Goal: Task Accomplishment & Management: Use online tool/utility

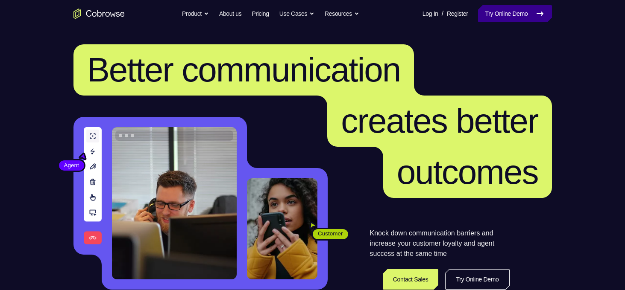
click at [504, 22] on link "Try Online Demo" at bounding box center [514, 13] width 73 height 17
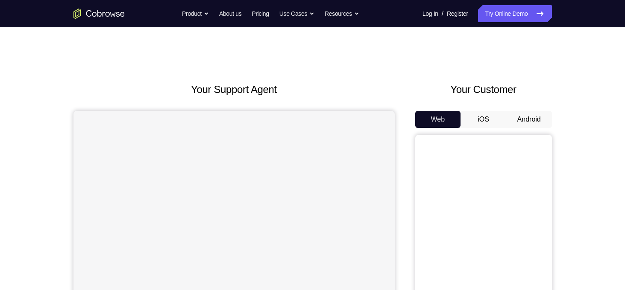
click at [517, 116] on button "Android" at bounding box center [529, 119] width 46 height 17
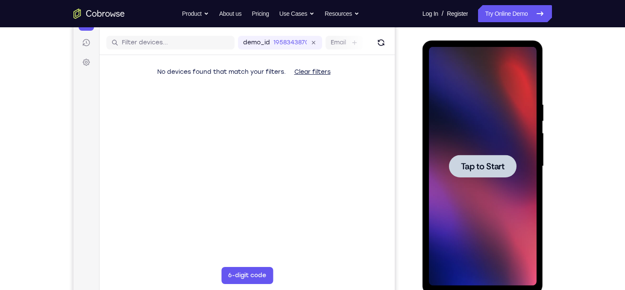
click at [487, 142] on div at bounding box center [483, 166] width 108 height 239
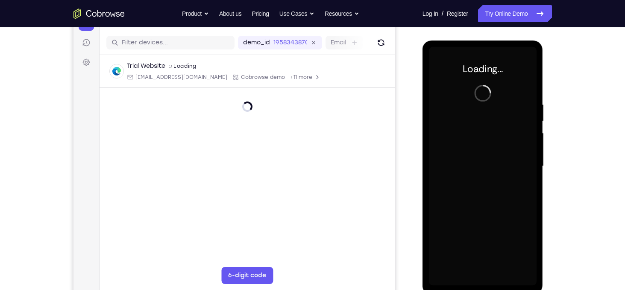
scroll to position [106, 0]
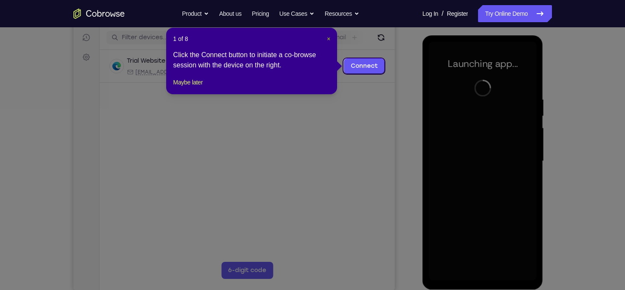
click at [327, 38] on span "×" at bounding box center [328, 38] width 3 height 7
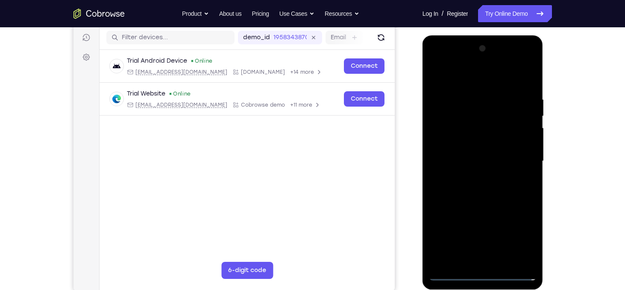
click at [483, 282] on div at bounding box center [482, 162] width 121 height 254
click at [484, 276] on div at bounding box center [483, 161] width 108 height 239
click at [519, 237] on div at bounding box center [483, 161] width 108 height 239
click at [476, 75] on div at bounding box center [483, 161] width 108 height 239
click at [520, 157] on div at bounding box center [483, 161] width 108 height 239
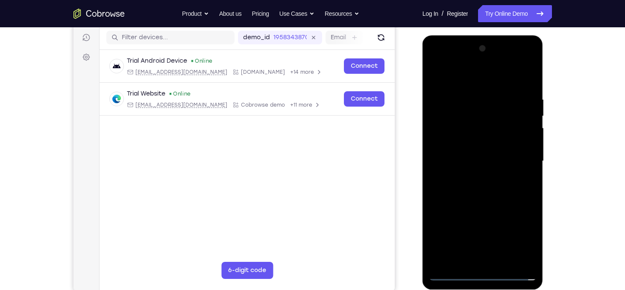
scroll to position [110, 0]
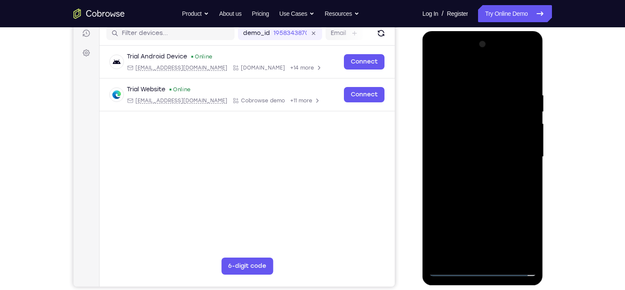
click at [473, 171] on div at bounding box center [483, 157] width 108 height 239
click at [478, 155] on div at bounding box center [483, 157] width 108 height 239
click at [484, 139] on div at bounding box center [483, 157] width 108 height 239
click at [480, 156] on div at bounding box center [483, 157] width 108 height 239
click at [484, 198] on div at bounding box center [483, 157] width 108 height 239
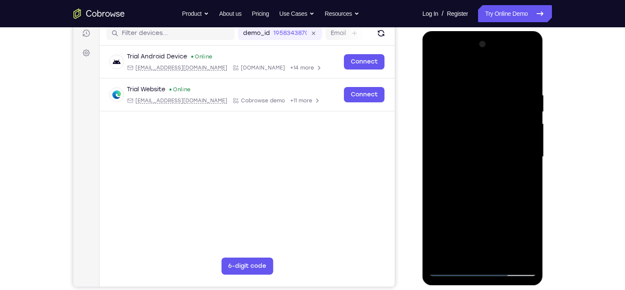
click at [484, 198] on div at bounding box center [483, 157] width 108 height 239
drag, startPoint x: 465, startPoint y: 76, endPoint x: 469, endPoint y: 35, distance: 41.2
click at [469, 35] on div at bounding box center [482, 158] width 121 height 254
click at [476, 166] on div at bounding box center [483, 157] width 108 height 239
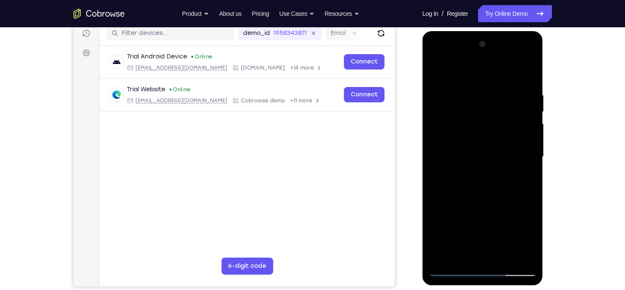
click at [528, 70] on div at bounding box center [483, 157] width 108 height 239
click at [469, 116] on div at bounding box center [483, 157] width 108 height 239
click at [437, 74] on div at bounding box center [483, 157] width 108 height 239
click at [503, 257] on div at bounding box center [483, 157] width 108 height 239
click at [473, 198] on div at bounding box center [483, 157] width 108 height 239
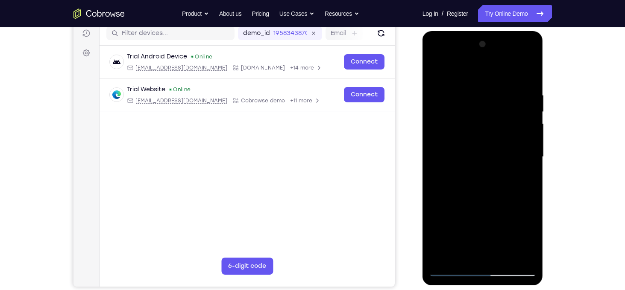
click at [519, 172] on div at bounding box center [483, 157] width 108 height 239
click at [491, 135] on div at bounding box center [483, 157] width 108 height 239
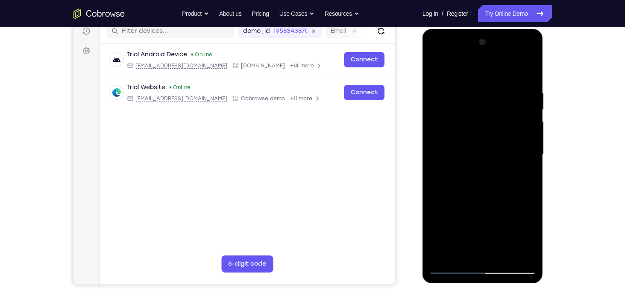
scroll to position [113, 0]
drag, startPoint x: 475, startPoint y: 154, endPoint x: 499, endPoint y: 152, distance: 23.5
click at [499, 152] on div at bounding box center [483, 154] width 108 height 239
click at [470, 254] on div at bounding box center [483, 154] width 108 height 239
click at [437, 67] on div at bounding box center [483, 154] width 108 height 239
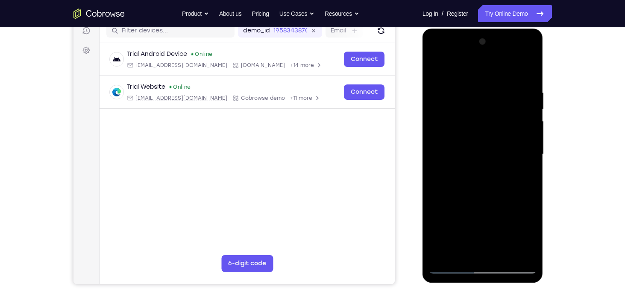
click at [437, 67] on div at bounding box center [483, 154] width 108 height 239
click at [471, 87] on div at bounding box center [483, 154] width 108 height 239
click at [525, 150] on div at bounding box center [483, 154] width 108 height 239
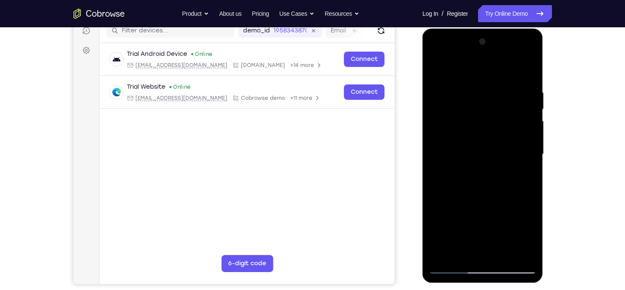
click at [525, 150] on div at bounding box center [483, 154] width 108 height 239
click at [516, 251] on div at bounding box center [483, 154] width 108 height 239
click at [519, 170] on div at bounding box center [483, 154] width 108 height 239
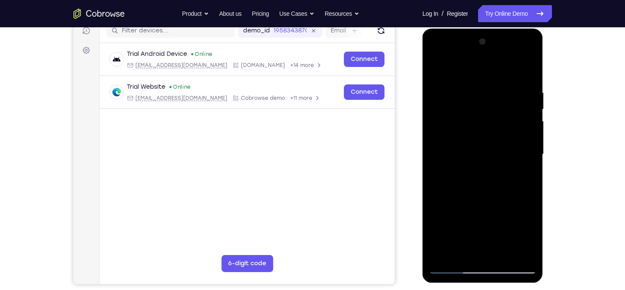
click at [523, 171] on div at bounding box center [483, 154] width 108 height 239
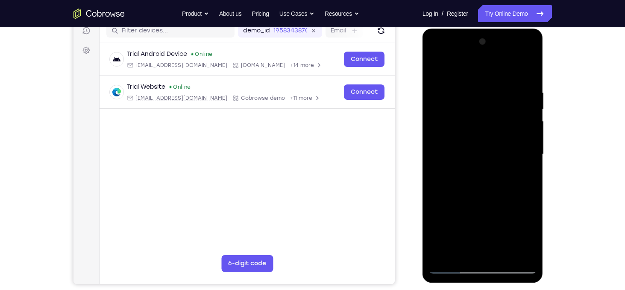
click at [523, 171] on div at bounding box center [483, 154] width 108 height 239
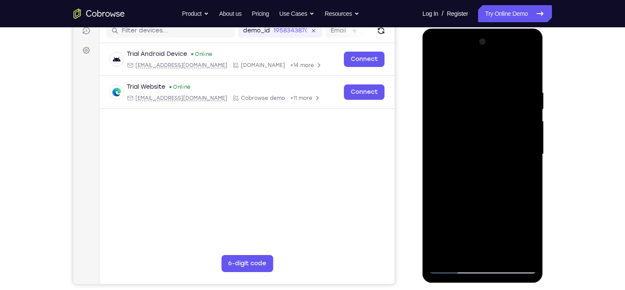
click at [523, 171] on div at bounding box center [483, 154] width 108 height 239
click at [430, 172] on div at bounding box center [483, 154] width 108 height 239
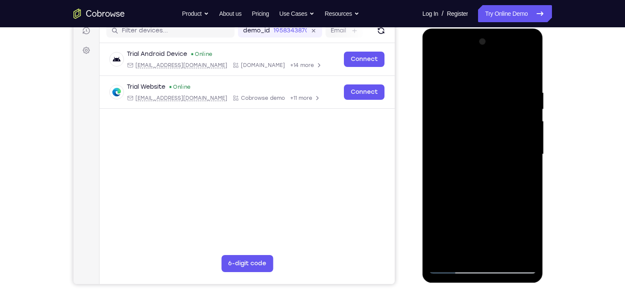
click at [440, 161] on div at bounding box center [483, 154] width 108 height 239
drag, startPoint x: 516, startPoint y: 152, endPoint x: 407, endPoint y: 164, distance: 109.2
click at [422, 164] on html "Online web based iOS Simulators and Android Emulators. Run iPhone, iPad, Mobile…" at bounding box center [483, 157] width 122 height 256
drag, startPoint x: 520, startPoint y: 151, endPoint x: 396, endPoint y: 146, distance: 124.3
click at [422, 146] on html "Online web based iOS Simulators and Android Emulators. Run iPhone, iPad, Mobile…" at bounding box center [483, 157] width 122 height 256
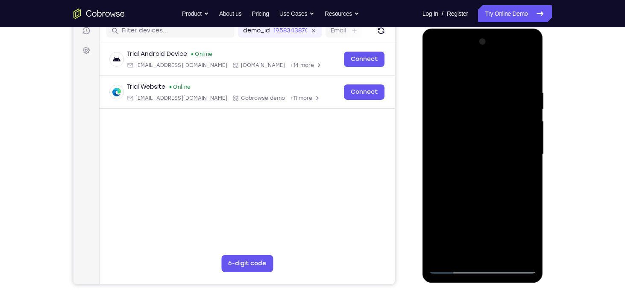
click at [508, 134] on div at bounding box center [483, 154] width 108 height 239
drag, startPoint x: 535, startPoint y: 135, endPoint x: 453, endPoint y: 136, distance: 82.0
click at [453, 136] on div at bounding box center [483, 154] width 108 height 239
click at [523, 68] on div at bounding box center [483, 154] width 108 height 239
drag, startPoint x: 492, startPoint y: 111, endPoint x: 508, endPoint y: 217, distance: 107.4
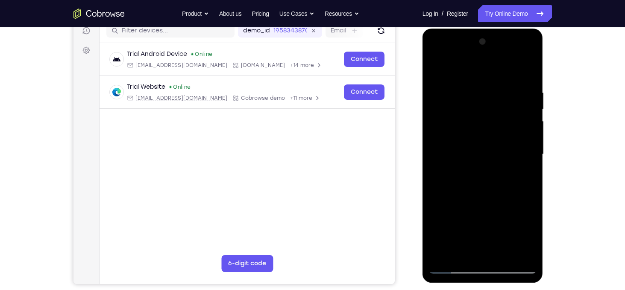
click at [508, 217] on div at bounding box center [483, 154] width 108 height 239
drag, startPoint x: 486, startPoint y: 121, endPoint x: 488, endPoint y: 239, distance: 117.9
click at [488, 239] on div at bounding box center [483, 154] width 108 height 239
click at [504, 254] on div at bounding box center [483, 154] width 108 height 239
click at [441, 67] on div at bounding box center [483, 154] width 108 height 239
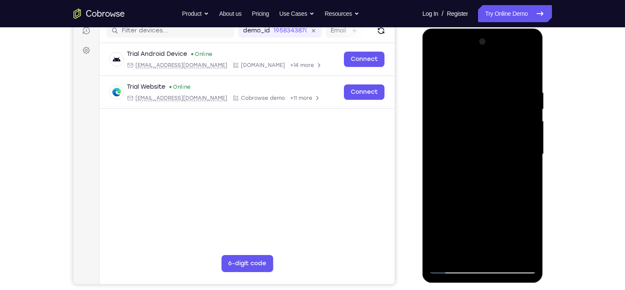
click at [465, 88] on div at bounding box center [483, 154] width 108 height 239
click at [523, 118] on div at bounding box center [483, 154] width 108 height 239
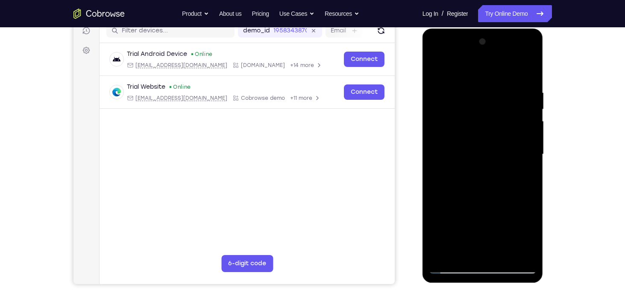
click at [436, 128] on div at bounding box center [483, 154] width 108 height 239
click at [528, 147] on div at bounding box center [483, 154] width 108 height 239
click at [534, 152] on div at bounding box center [483, 154] width 108 height 239
drag, startPoint x: 526, startPoint y: 151, endPoint x: 455, endPoint y: 152, distance: 71.3
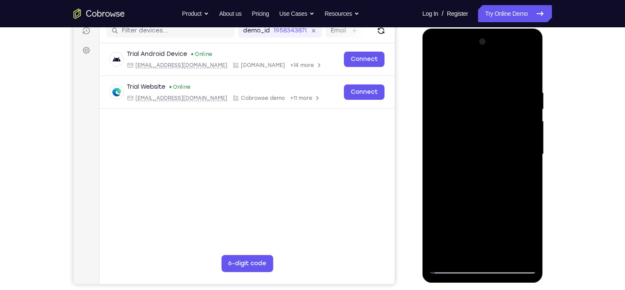
click at [455, 152] on div at bounding box center [483, 154] width 108 height 239
click at [521, 117] on div at bounding box center [483, 154] width 108 height 239
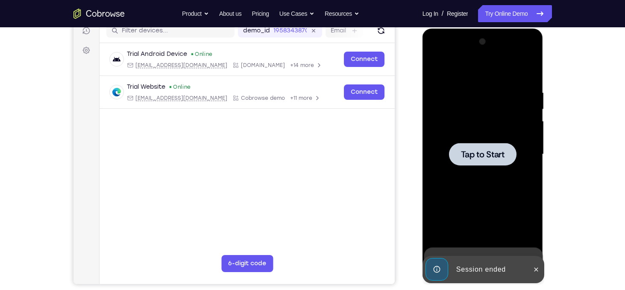
click at [521, 117] on div at bounding box center [483, 154] width 108 height 239
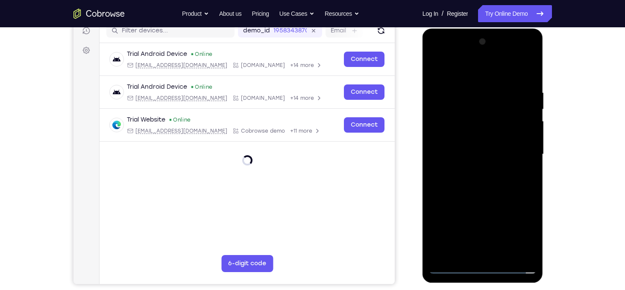
scroll to position [162, 0]
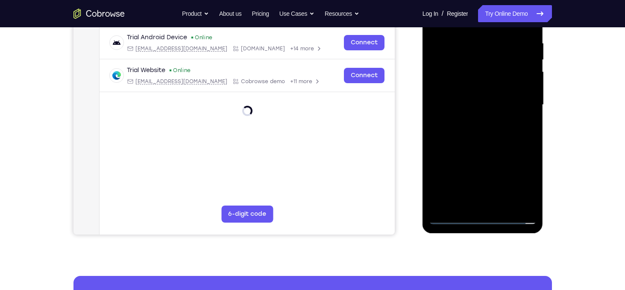
click at [480, 216] on div at bounding box center [483, 104] width 108 height 239
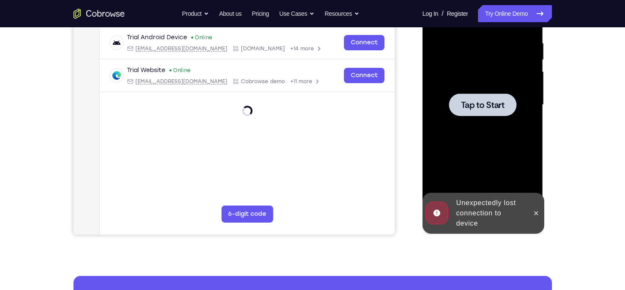
click at [476, 120] on div at bounding box center [483, 104] width 108 height 239
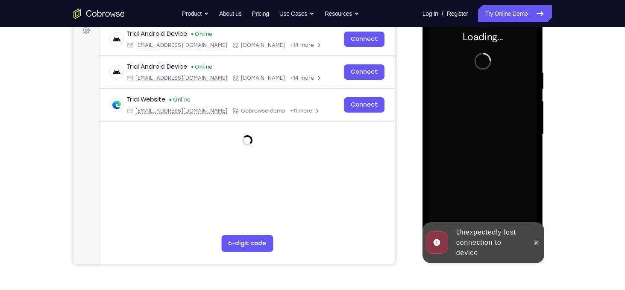
scroll to position [133, 0]
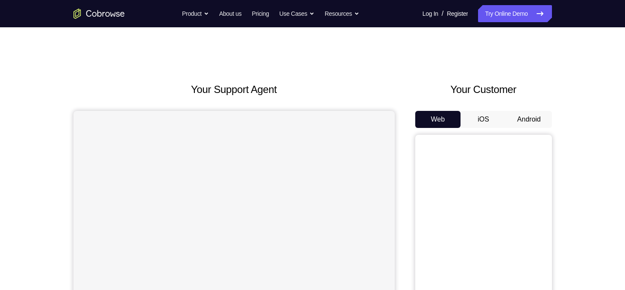
scroll to position [92, 0]
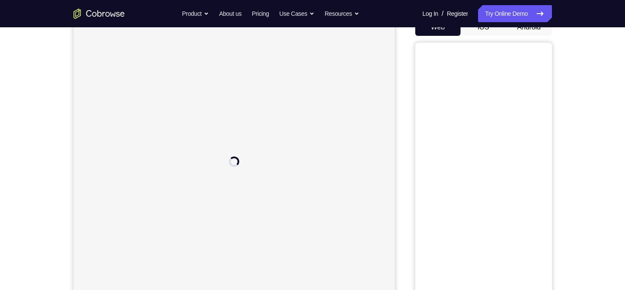
click at [523, 30] on button "Android" at bounding box center [529, 27] width 46 height 17
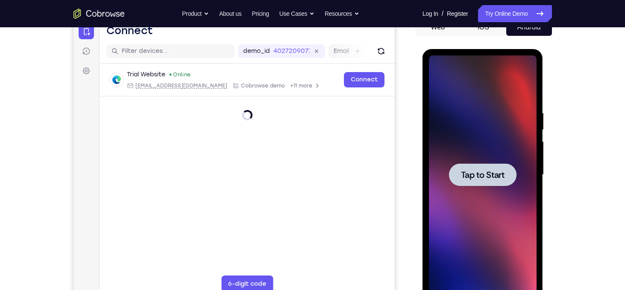
scroll to position [0, 0]
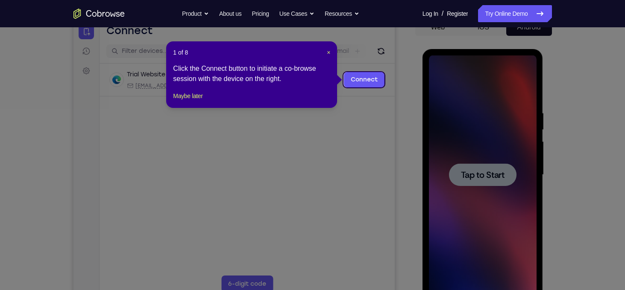
click at [332, 54] on div "1 of 8 × Click the Connect button to initiate a co-browse session with the devi…" at bounding box center [251, 74] width 171 height 67
click at [330, 52] on span "×" at bounding box center [328, 52] width 3 height 7
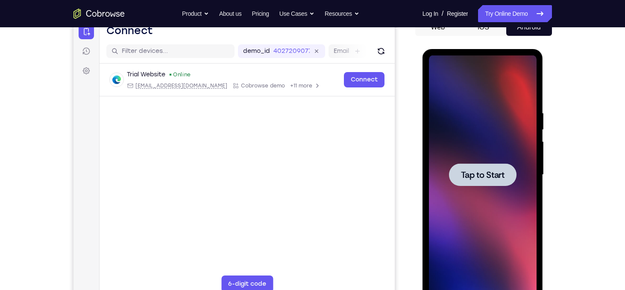
click at [496, 167] on div at bounding box center [482, 175] width 67 height 23
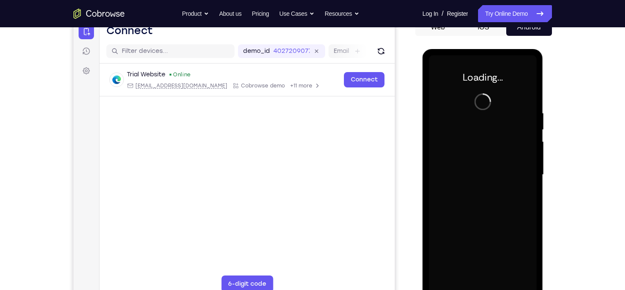
scroll to position [108, 0]
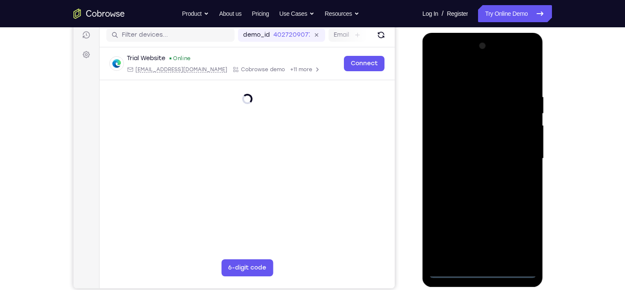
click at [482, 275] on div at bounding box center [483, 158] width 108 height 239
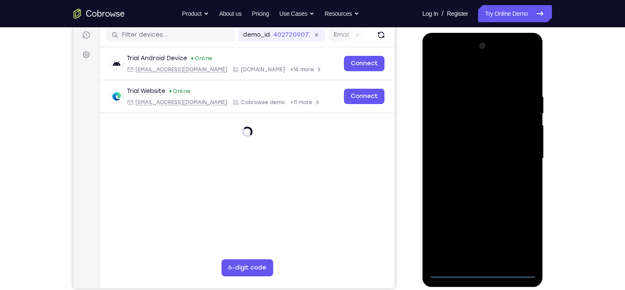
click at [521, 231] on div at bounding box center [483, 158] width 108 height 239
click at [455, 76] on div at bounding box center [483, 158] width 108 height 239
click at [492, 78] on div at bounding box center [483, 158] width 108 height 239
click at [520, 158] on div at bounding box center [483, 158] width 108 height 239
click at [473, 176] on div at bounding box center [483, 158] width 108 height 239
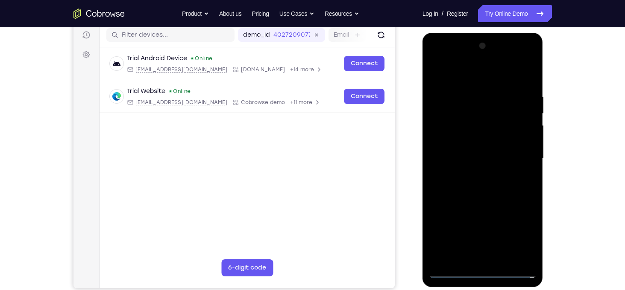
click at [479, 154] on div at bounding box center [483, 158] width 108 height 239
click at [485, 136] on div at bounding box center [483, 158] width 108 height 239
click at [489, 159] on div at bounding box center [483, 158] width 108 height 239
click at [456, 195] on div at bounding box center [483, 158] width 108 height 239
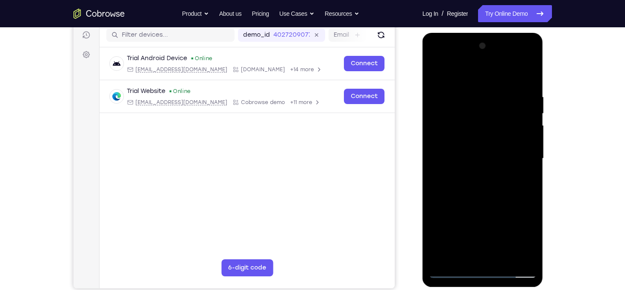
click at [504, 257] on div at bounding box center [483, 158] width 108 height 239
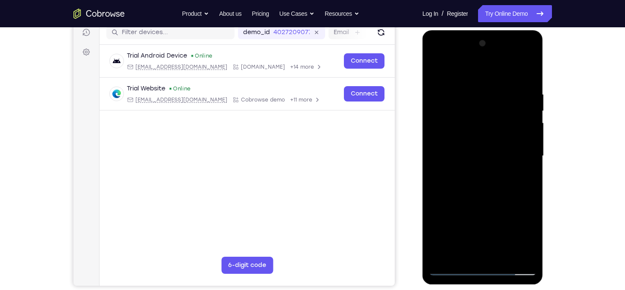
click at [489, 204] on div at bounding box center [483, 156] width 108 height 239
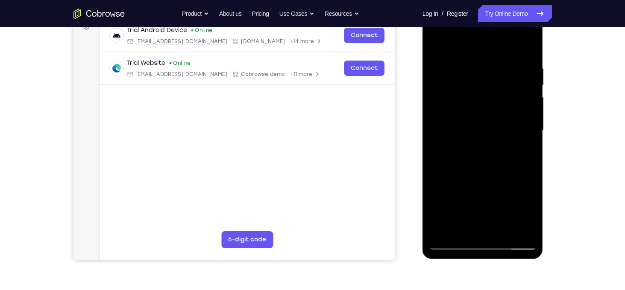
scroll to position [137, 0]
drag, startPoint x: 474, startPoint y: 200, endPoint x: 523, endPoint y: 49, distance: 159.1
click at [523, 49] on div at bounding box center [483, 130] width 108 height 239
drag, startPoint x: 477, startPoint y: 199, endPoint x: 502, endPoint y: 113, distance: 89.7
click at [502, 113] on div at bounding box center [483, 130] width 108 height 239
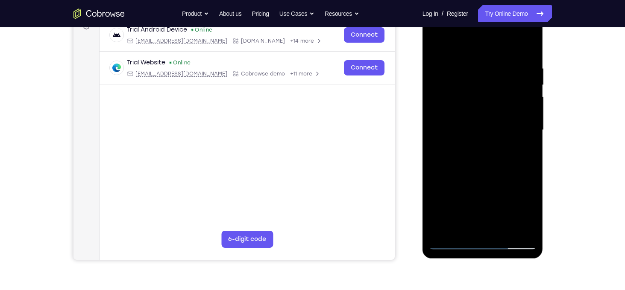
drag, startPoint x: 474, startPoint y: 216, endPoint x: 508, endPoint y: 120, distance: 102.8
click at [508, 120] on div at bounding box center [483, 130] width 108 height 239
drag, startPoint x: 476, startPoint y: 182, endPoint x: 466, endPoint y: 274, distance: 92.7
click at [466, 260] on html "Online web based iOS Simulators and Android Emulators. Run iPhone, iPad, Mobile…" at bounding box center [483, 132] width 122 height 256
click at [450, 246] on div at bounding box center [483, 130] width 108 height 239
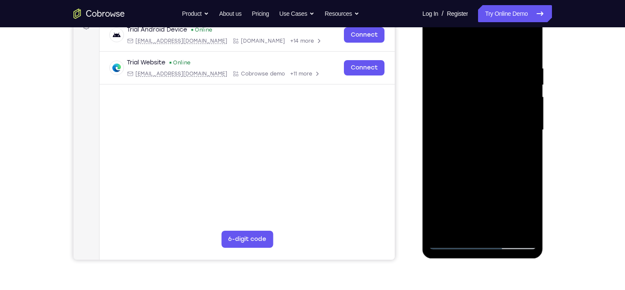
click at [469, 65] on div at bounding box center [483, 130] width 108 height 239
click at [516, 118] on div at bounding box center [483, 130] width 108 height 239
click at [515, 226] on div at bounding box center [483, 130] width 108 height 239
click at [521, 178] on div at bounding box center [483, 130] width 108 height 239
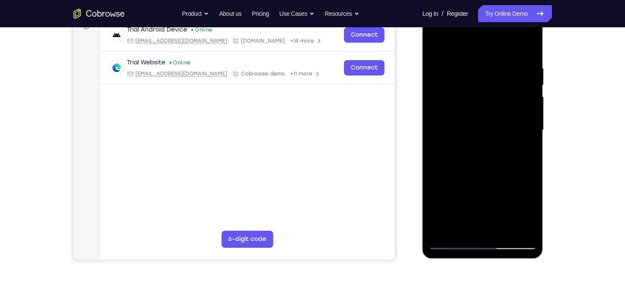
click at [521, 178] on div at bounding box center [483, 130] width 108 height 239
drag, startPoint x: 521, startPoint y: 178, endPoint x: 450, endPoint y: 175, distance: 70.9
click at [450, 175] on div at bounding box center [483, 130] width 108 height 239
click at [513, 162] on div at bounding box center [483, 130] width 108 height 239
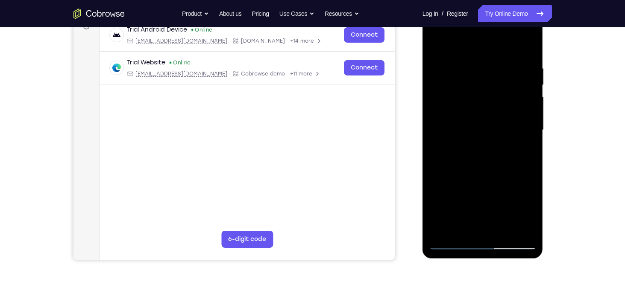
click at [513, 162] on div at bounding box center [483, 130] width 108 height 239
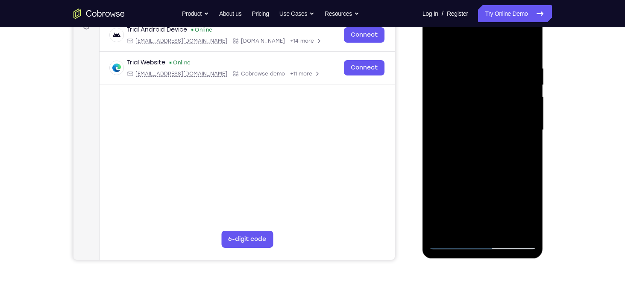
click at [513, 162] on div at bounding box center [483, 130] width 108 height 239
click at [523, 161] on div at bounding box center [483, 130] width 108 height 239
drag, startPoint x: 523, startPoint y: 161, endPoint x: 462, endPoint y: 157, distance: 60.8
click at [462, 157] on div at bounding box center [483, 130] width 108 height 239
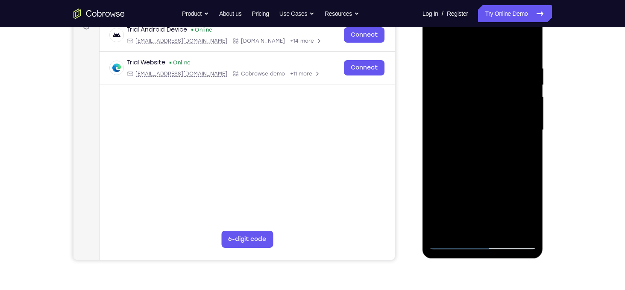
click at [507, 143] on div at bounding box center [483, 130] width 108 height 239
click at [524, 143] on div at bounding box center [483, 130] width 108 height 239
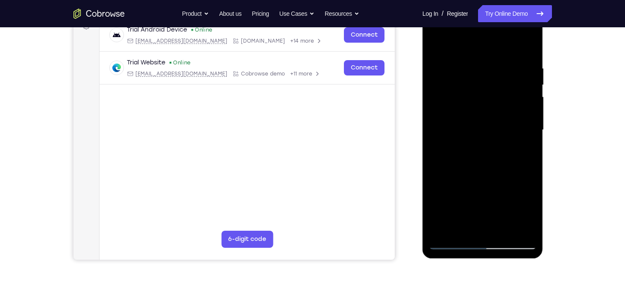
click at [524, 143] on div at bounding box center [483, 130] width 108 height 239
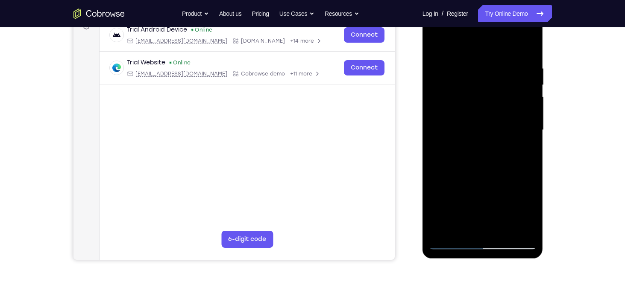
click at [524, 143] on div at bounding box center [483, 130] width 108 height 239
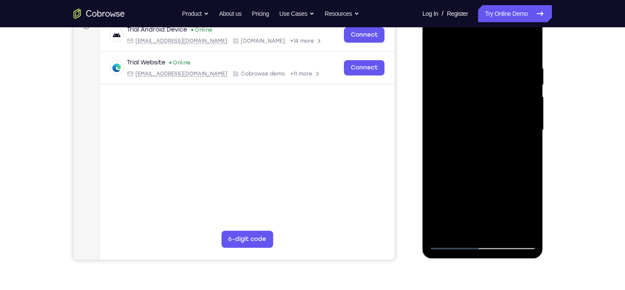
click at [517, 225] on div at bounding box center [483, 130] width 108 height 239
click at [520, 132] on div at bounding box center [483, 130] width 108 height 239
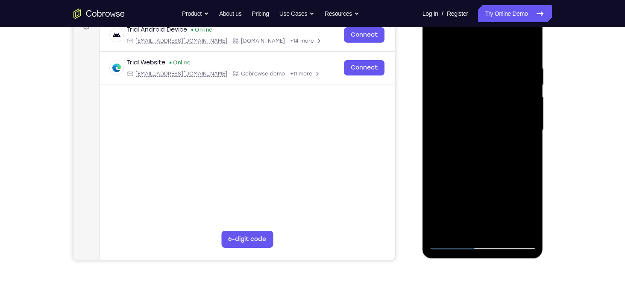
click at [520, 132] on div at bounding box center [483, 130] width 108 height 239
click at [526, 52] on div at bounding box center [483, 130] width 108 height 239
click at [498, 228] on div at bounding box center [483, 130] width 108 height 239
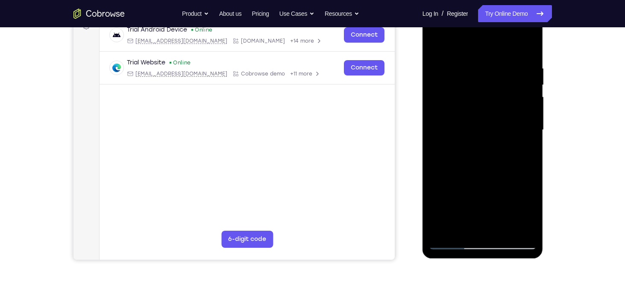
drag, startPoint x: 466, startPoint y: 215, endPoint x: 485, endPoint y: 68, distance: 148.0
click at [485, 68] on div at bounding box center [483, 130] width 108 height 239
drag, startPoint x: 474, startPoint y: 199, endPoint x: 494, endPoint y: 94, distance: 107.8
click at [494, 94] on div at bounding box center [483, 130] width 108 height 239
click at [465, 228] on div at bounding box center [483, 130] width 108 height 239
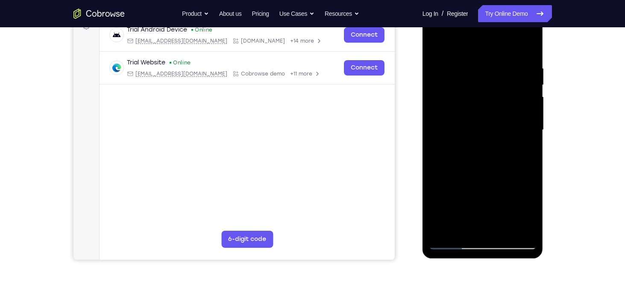
click at [465, 228] on div at bounding box center [483, 130] width 108 height 239
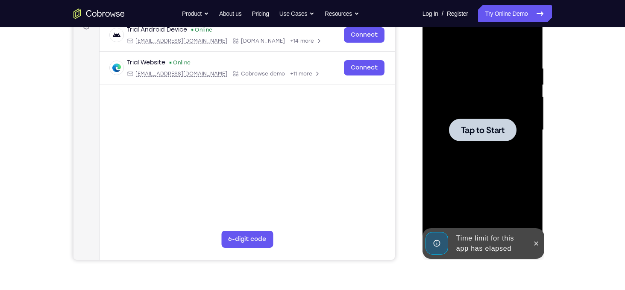
click at [466, 136] on div at bounding box center [482, 130] width 67 height 23
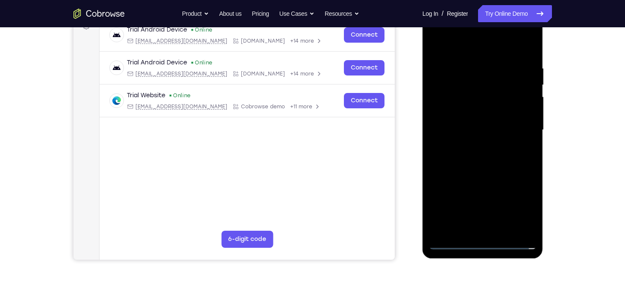
click at [485, 242] on div at bounding box center [483, 130] width 108 height 239
click at [516, 201] on div at bounding box center [483, 130] width 108 height 239
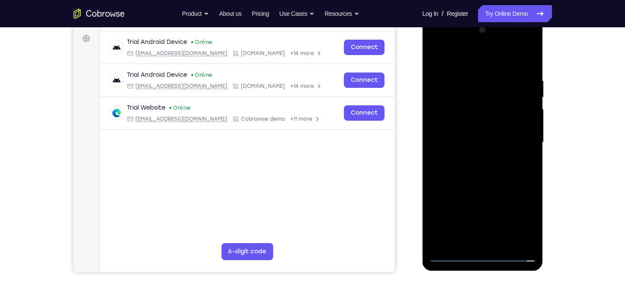
click at [447, 61] on div at bounding box center [483, 142] width 108 height 239
click at [520, 137] on div at bounding box center [483, 142] width 108 height 239
click at [473, 161] on div at bounding box center [483, 142] width 108 height 239
click at [479, 137] on div at bounding box center [483, 142] width 108 height 239
click at [480, 125] on div at bounding box center [483, 142] width 108 height 239
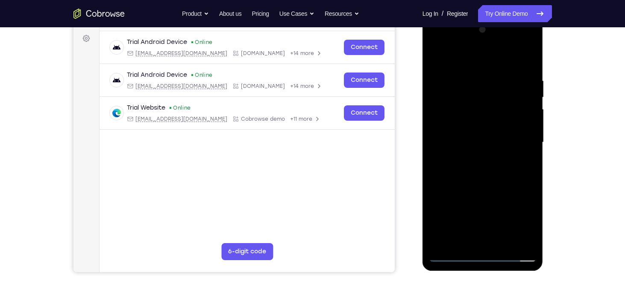
click at [483, 144] on div at bounding box center [483, 142] width 108 height 239
click at [483, 183] on div at bounding box center [483, 142] width 108 height 239
drag, startPoint x: 473, startPoint y: 63, endPoint x: 472, endPoint y: 12, distance: 50.8
click at [472, 17] on html "Online web based iOS Simulators and Android Emulators. Run iPhone, iPad, Mobile…" at bounding box center [483, 145] width 122 height 256
click at [505, 240] on div at bounding box center [483, 142] width 108 height 239
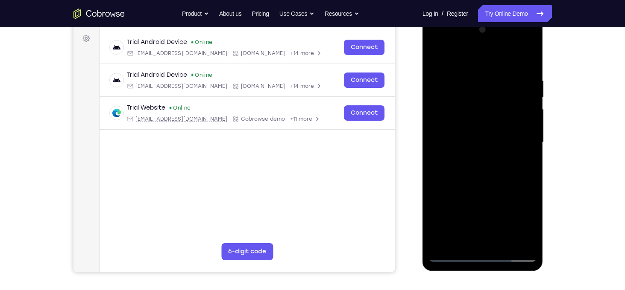
click at [486, 188] on div at bounding box center [483, 142] width 108 height 239
click at [489, 120] on div at bounding box center [483, 142] width 108 height 239
click at [474, 238] on div at bounding box center [483, 142] width 108 height 239
click at [452, 164] on div at bounding box center [483, 142] width 108 height 239
click at [437, 59] on div at bounding box center [483, 142] width 108 height 239
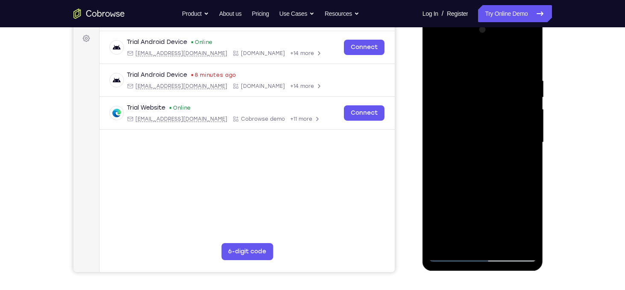
click at [437, 59] on div at bounding box center [483, 142] width 108 height 239
drag, startPoint x: 498, startPoint y: 206, endPoint x: 495, endPoint y: 33, distance: 173.4
click at [495, 33] on div at bounding box center [483, 142] width 108 height 239
drag, startPoint x: 496, startPoint y: 75, endPoint x: 506, endPoint y: 196, distance: 121.3
click at [506, 196] on div at bounding box center [483, 142] width 108 height 239
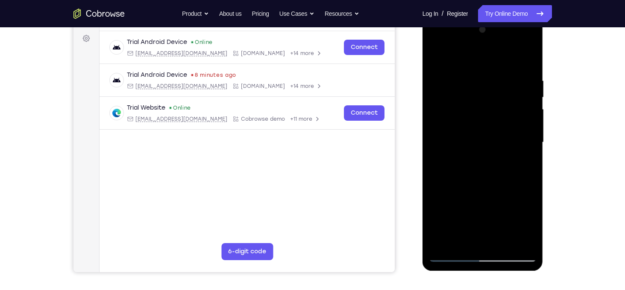
drag, startPoint x: 504, startPoint y: 86, endPoint x: 509, endPoint y: 172, distance: 86.0
click at [509, 172] on div at bounding box center [483, 142] width 108 height 239
drag, startPoint x: 500, startPoint y: 81, endPoint x: 504, endPoint y: 119, distance: 38.2
click at [504, 119] on div at bounding box center [483, 142] width 108 height 239
click at [500, 79] on div at bounding box center [483, 142] width 108 height 239
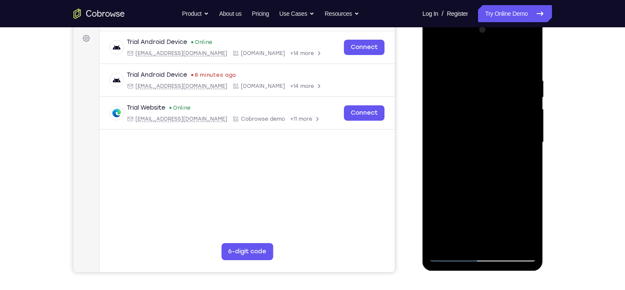
click at [520, 105] on div at bounding box center [483, 142] width 108 height 239
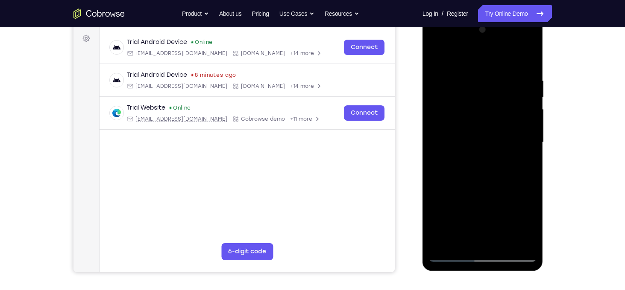
drag, startPoint x: 520, startPoint y: 105, endPoint x: 474, endPoint y: 108, distance: 46.6
click at [474, 108] on div at bounding box center [483, 142] width 108 height 239
drag, startPoint x: 513, startPoint y: 104, endPoint x: 449, endPoint y: 110, distance: 64.3
click at [449, 110] on div at bounding box center [483, 142] width 108 height 239
click at [509, 115] on div at bounding box center [483, 142] width 108 height 239
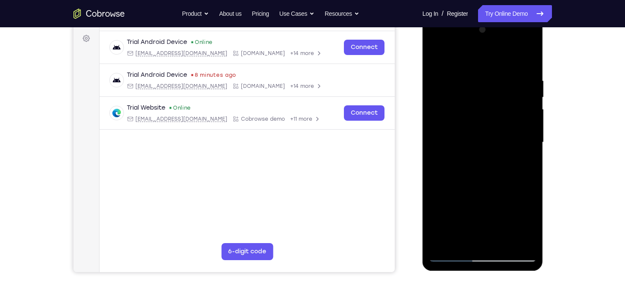
drag, startPoint x: 509, startPoint y: 115, endPoint x: 447, endPoint y: 123, distance: 62.9
click at [447, 123] on div at bounding box center [483, 142] width 108 height 239
drag, startPoint x: 514, startPoint y: 122, endPoint x: 470, endPoint y: 126, distance: 44.2
click at [470, 126] on div at bounding box center [483, 142] width 108 height 239
drag, startPoint x: 520, startPoint y: 113, endPoint x: 464, endPoint y: 114, distance: 56.4
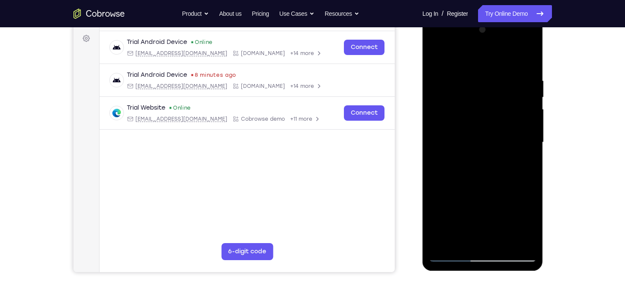
click at [464, 114] on div at bounding box center [483, 142] width 108 height 239
drag, startPoint x: 513, startPoint y: 99, endPoint x: 461, endPoint y: 106, distance: 52.5
click at [461, 106] on div at bounding box center [483, 142] width 108 height 239
drag, startPoint x: 461, startPoint y: 106, endPoint x: 539, endPoint y: 102, distance: 78.7
click at [539, 102] on div at bounding box center [482, 144] width 121 height 254
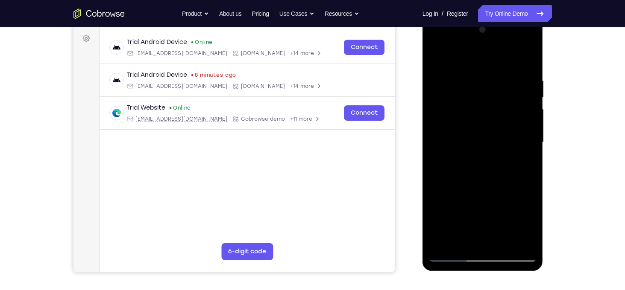
click at [514, 104] on div at bounding box center [483, 142] width 108 height 239
click at [464, 214] on div at bounding box center [483, 142] width 108 height 239
click at [462, 207] on div at bounding box center [483, 142] width 108 height 239
click at [467, 187] on div at bounding box center [483, 142] width 108 height 239
drag, startPoint x: 483, startPoint y: 202, endPoint x: 484, endPoint y: 94, distance: 107.6
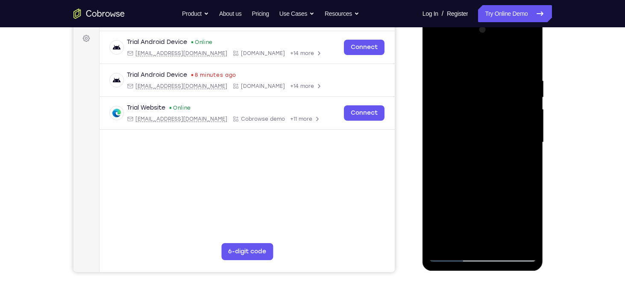
click at [484, 94] on div at bounding box center [483, 142] width 108 height 239
drag, startPoint x: 488, startPoint y: 207, endPoint x: 491, endPoint y: 58, distance: 148.2
click at [491, 58] on div at bounding box center [483, 142] width 108 height 239
drag, startPoint x: 485, startPoint y: 194, endPoint x: 493, endPoint y: 77, distance: 116.8
click at [493, 77] on div at bounding box center [483, 142] width 108 height 239
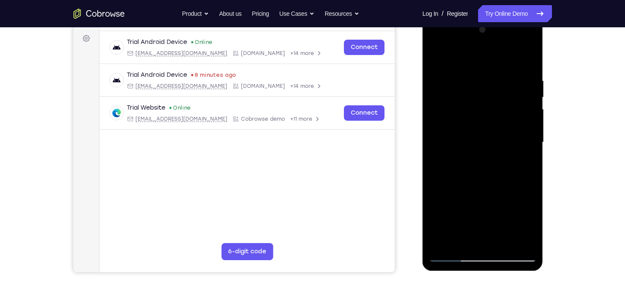
drag, startPoint x: 497, startPoint y: 197, endPoint x: 511, endPoint y: 92, distance: 105.9
click at [511, 92] on div at bounding box center [483, 142] width 108 height 239
drag, startPoint x: 492, startPoint y: 210, endPoint x: 507, endPoint y: 95, distance: 115.8
click at [507, 95] on div at bounding box center [483, 142] width 108 height 239
drag, startPoint x: 494, startPoint y: 209, endPoint x: 506, endPoint y: 146, distance: 64.2
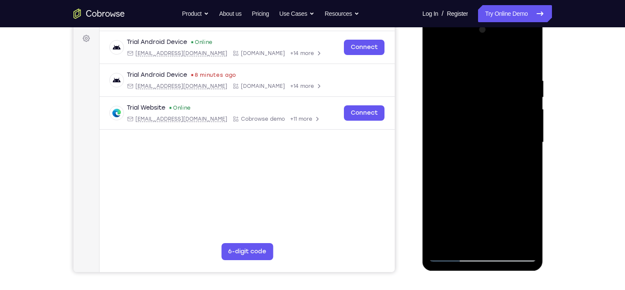
click at [506, 146] on div at bounding box center [483, 142] width 108 height 239
click at [529, 99] on div at bounding box center [483, 142] width 108 height 239
drag, startPoint x: 490, startPoint y: 188, endPoint x: 501, endPoint y: 70, distance: 118.4
click at [501, 70] on div at bounding box center [483, 142] width 108 height 239
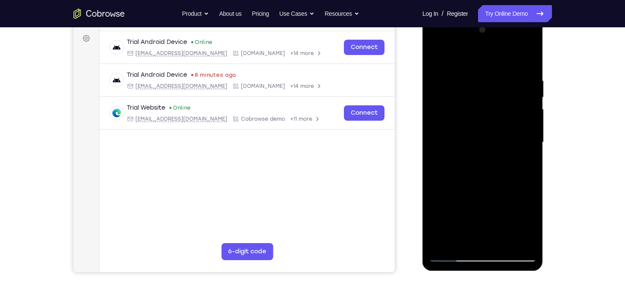
drag, startPoint x: 489, startPoint y: 212, endPoint x: 503, endPoint y: 86, distance: 126.6
click at [503, 86] on div at bounding box center [483, 142] width 108 height 239
drag, startPoint x: 490, startPoint y: 201, endPoint x: 501, endPoint y: 52, distance: 149.5
click at [501, 52] on div at bounding box center [483, 142] width 108 height 239
drag, startPoint x: 494, startPoint y: 193, endPoint x: 506, endPoint y: 71, distance: 122.3
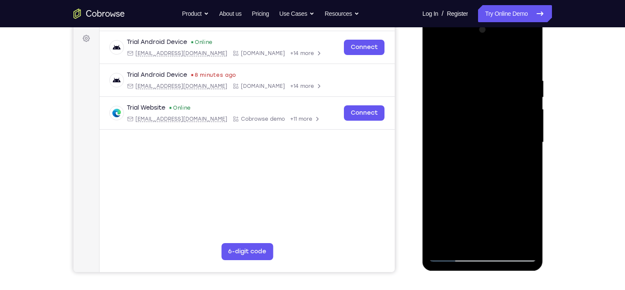
click at [506, 71] on div at bounding box center [483, 142] width 108 height 239
drag, startPoint x: 495, startPoint y: 200, endPoint x: 514, endPoint y: 53, distance: 148.6
click at [514, 53] on div at bounding box center [483, 142] width 108 height 239
drag, startPoint x: 495, startPoint y: 198, endPoint x: 514, endPoint y: 87, distance: 112.2
click at [514, 87] on div at bounding box center [483, 142] width 108 height 239
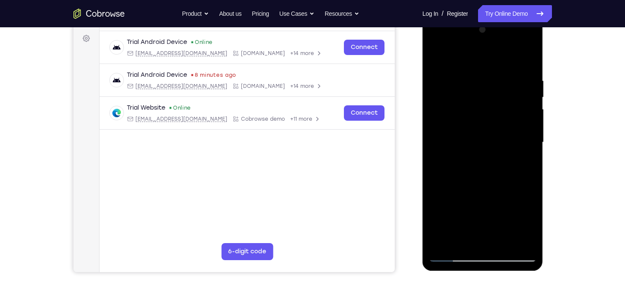
drag, startPoint x: 494, startPoint y: 203, endPoint x: 518, endPoint y: 48, distance: 156.3
click at [518, 48] on div at bounding box center [483, 142] width 108 height 239
drag, startPoint x: 487, startPoint y: 208, endPoint x: 506, endPoint y: 100, distance: 109.7
click at [506, 100] on div at bounding box center [483, 142] width 108 height 239
drag, startPoint x: 487, startPoint y: 208, endPoint x: 515, endPoint y: 94, distance: 117.4
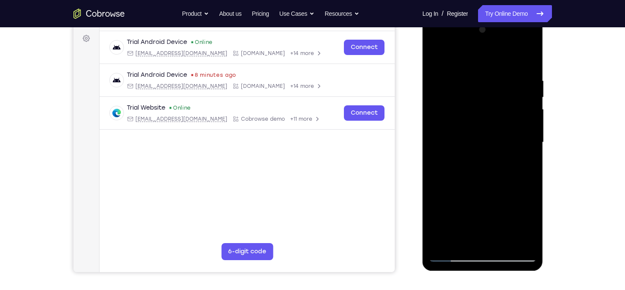
click at [515, 94] on div at bounding box center [483, 142] width 108 height 239
drag, startPoint x: 492, startPoint y: 208, endPoint x: 507, endPoint y: 48, distance: 160.3
click at [507, 48] on div at bounding box center [483, 142] width 108 height 239
drag, startPoint x: 487, startPoint y: 205, endPoint x: 507, endPoint y: 115, distance: 91.9
click at [507, 115] on div at bounding box center [483, 142] width 108 height 239
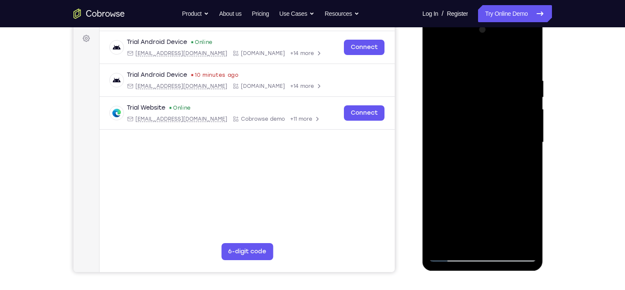
drag, startPoint x: 497, startPoint y: 188, endPoint x: 519, endPoint y: 59, distance: 130.8
click at [519, 59] on div at bounding box center [483, 142] width 108 height 239
drag, startPoint x: 494, startPoint y: 200, endPoint x: 503, endPoint y: 148, distance: 52.9
click at [503, 148] on div at bounding box center [483, 142] width 108 height 239
drag, startPoint x: 488, startPoint y: 216, endPoint x: 506, endPoint y: 115, distance: 102.8
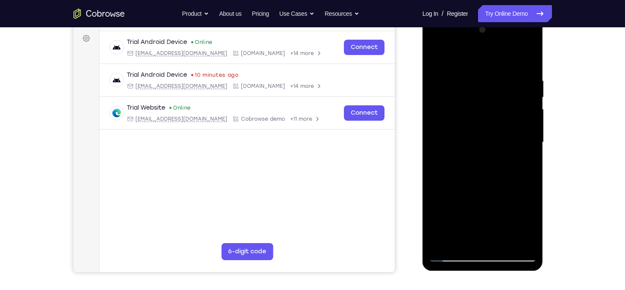
click at [506, 115] on div at bounding box center [483, 142] width 108 height 239
drag, startPoint x: 491, startPoint y: 210, endPoint x: 506, endPoint y: 108, distance: 103.1
click at [506, 108] on div at bounding box center [483, 142] width 108 height 239
drag, startPoint x: 490, startPoint y: 202, endPoint x: 508, endPoint y: 69, distance: 134.0
click at [508, 69] on div at bounding box center [483, 142] width 108 height 239
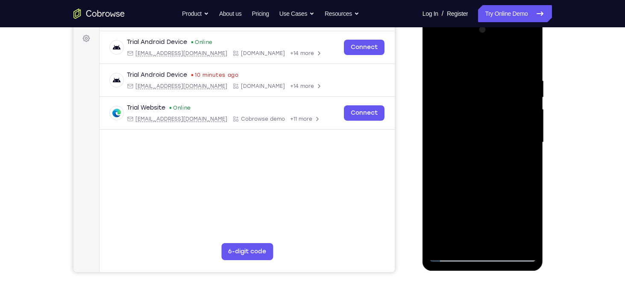
drag, startPoint x: 487, startPoint y: 209, endPoint x: 501, endPoint y: 88, distance: 121.7
click at [501, 88] on div at bounding box center [483, 142] width 108 height 239
drag, startPoint x: 494, startPoint y: 193, endPoint x: 509, endPoint y: 46, distance: 147.7
click at [509, 46] on div at bounding box center [483, 142] width 108 height 239
drag, startPoint x: 488, startPoint y: 206, endPoint x: 499, endPoint y: 97, distance: 109.8
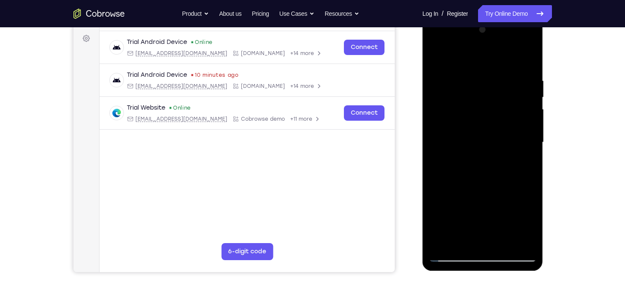
click at [499, 97] on div at bounding box center [483, 142] width 108 height 239
drag, startPoint x: 491, startPoint y: 201, endPoint x: 506, endPoint y: 65, distance: 136.6
click at [506, 65] on div at bounding box center [483, 142] width 108 height 239
drag, startPoint x: 486, startPoint y: 203, endPoint x: 506, endPoint y: 88, distance: 117.1
click at [506, 88] on div at bounding box center [483, 142] width 108 height 239
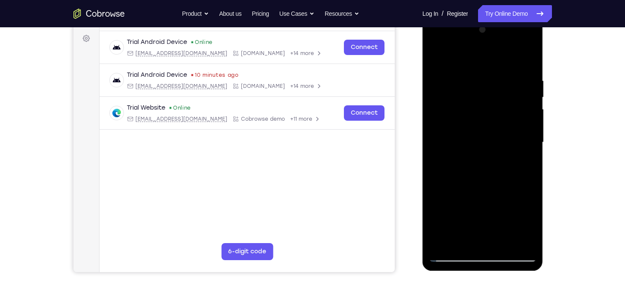
drag, startPoint x: 488, startPoint y: 213, endPoint x: 498, endPoint y: 129, distance: 84.7
click at [498, 129] on div at bounding box center [483, 142] width 108 height 239
click at [441, 243] on div at bounding box center [483, 142] width 108 height 239
click at [532, 58] on div at bounding box center [483, 142] width 108 height 239
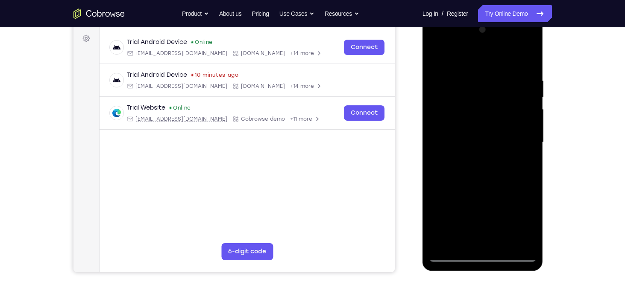
drag, startPoint x: 473, startPoint y: 212, endPoint x: 498, endPoint y: 94, distance: 120.2
click at [498, 94] on div at bounding box center [483, 142] width 108 height 239
click at [439, 243] on div at bounding box center [483, 142] width 108 height 239
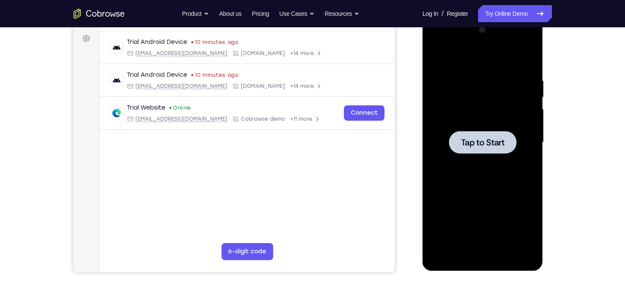
click at [472, 146] on span "Tap to Start" at bounding box center [483, 142] width 44 height 9
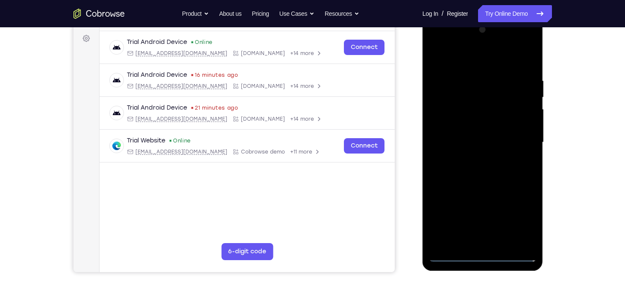
click at [480, 254] on div at bounding box center [483, 142] width 108 height 239
click at [518, 218] on div at bounding box center [483, 142] width 108 height 239
click at [495, 57] on div at bounding box center [483, 142] width 108 height 239
click at [519, 142] on div at bounding box center [483, 142] width 108 height 239
click at [471, 158] on div at bounding box center [483, 142] width 108 height 239
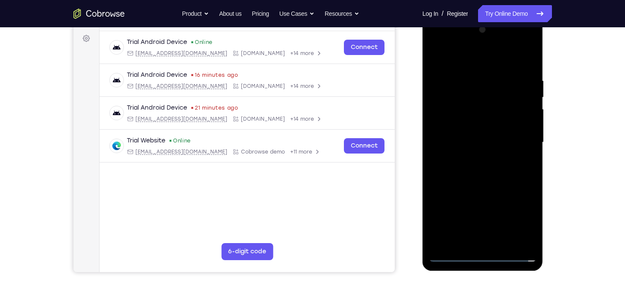
click at [479, 126] on div at bounding box center [483, 142] width 108 height 239
click at [475, 135] on div at bounding box center [483, 142] width 108 height 239
click at [483, 123] on div at bounding box center [483, 142] width 108 height 239
drag, startPoint x: 483, startPoint y: 64, endPoint x: 485, endPoint y: 33, distance: 31.2
click at [485, 33] on div at bounding box center [483, 142] width 108 height 239
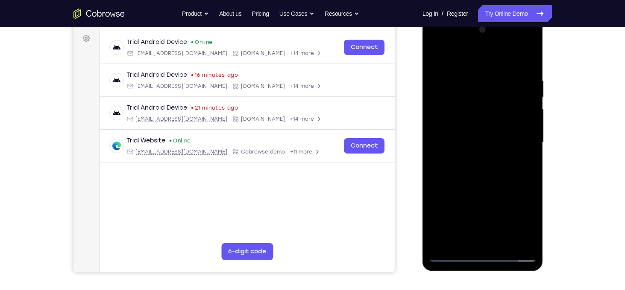
click at [504, 243] on div at bounding box center [483, 142] width 108 height 239
click at [479, 189] on div at bounding box center [483, 142] width 108 height 239
click at [443, 53] on div at bounding box center [483, 142] width 108 height 239
click at [468, 70] on div at bounding box center [483, 142] width 108 height 239
click at [526, 117] on div at bounding box center [483, 142] width 108 height 239
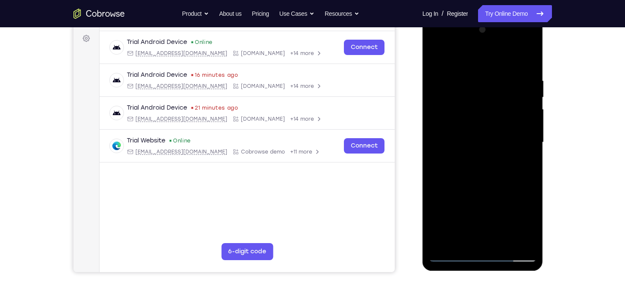
click at [526, 117] on div at bounding box center [483, 142] width 108 height 239
drag, startPoint x: 515, startPoint y: 121, endPoint x: 446, endPoint y: 126, distance: 69.3
click at [446, 126] on div at bounding box center [483, 142] width 108 height 239
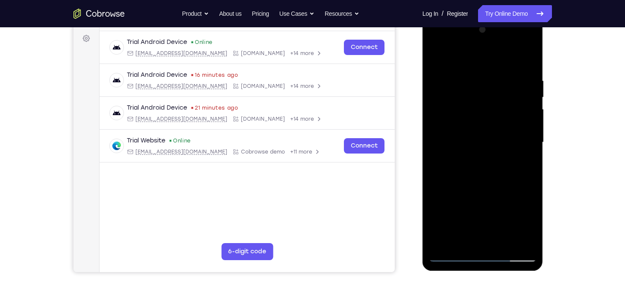
drag, startPoint x: 526, startPoint y: 126, endPoint x: 472, endPoint y: 132, distance: 54.9
click at [472, 132] on div at bounding box center [483, 142] width 108 height 239
click at [527, 139] on div at bounding box center [483, 142] width 108 height 239
click at [524, 139] on div at bounding box center [483, 142] width 108 height 239
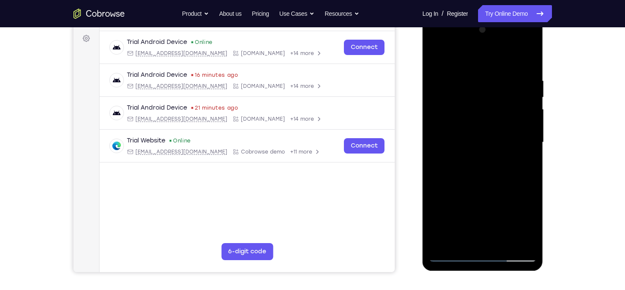
drag, startPoint x: 524, startPoint y: 139, endPoint x: 469, endPoint y: 144, distance: 55.7
click at [469, 144] on div at bounding box center [483, 142] width 108 height 239
drag, startPoint x: 519, startPoint y: 141, endPoint x: 454, endPoint y: 144, distance: 64.5
click at [454, 144] on div at bounding box center [483, 142] width 108 height 239
drag, startPoint x: 511, startPoint y: 142, endPoint x: 511, endPoint y: 112, distance: 29.5
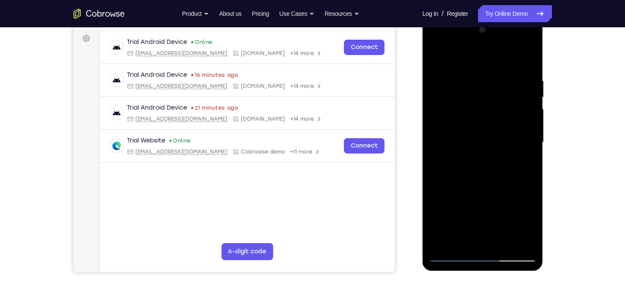
click at [511, 112] on div at bounding box center [483, 142] width 108 height 239
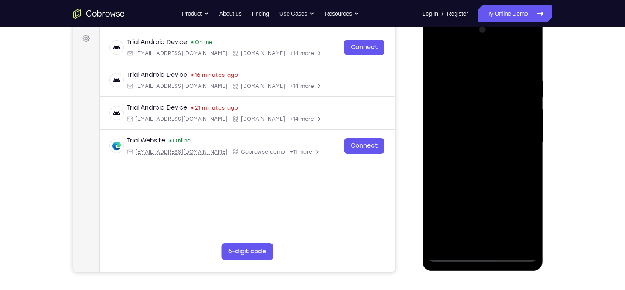
click at [511, 112] on div at bounding box center [483, 142] width 108 height 239
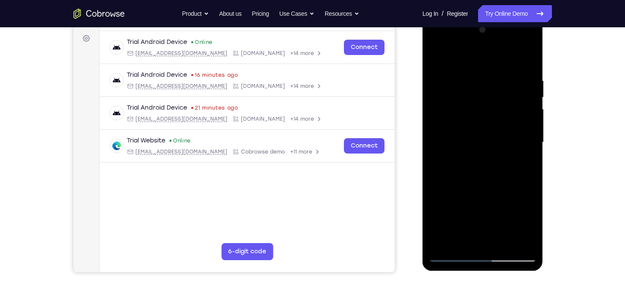
drag, startPoint x: 520, startPoint y: 103, endPoint x: 462, endPoint y: 126, distance: 62.7
click at [462, 126] on div at bounding box center [483, 142] width 108 height 239
click at [508, 120] on div at bounding box center [483, 142] width 108 height 239
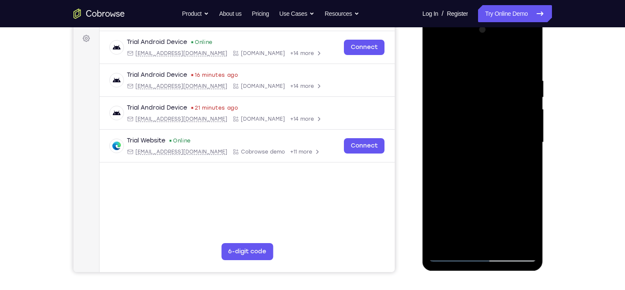
click at [508, 120] on div at bounding box center [483, 142] width 108 height 239
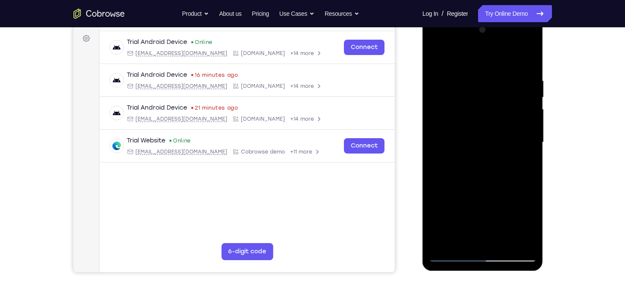
click at [508, 120] on div at bounding box center [483, 142] width 108 height 239
click at [525, 121] on div at bounding box center [483, 142] width 108 height 239
click at [526, 61] on div at bounding box center [483, 142] width 108 height 239
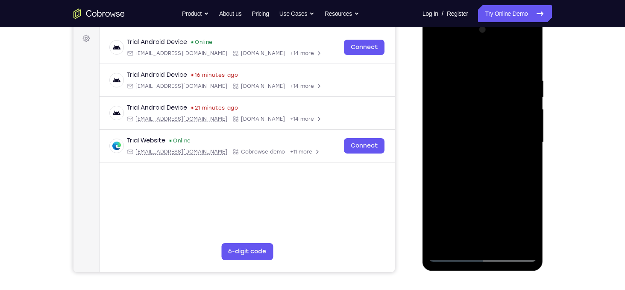
drag, startPoint x: 482, startPoint y: 102, endPoint x: 497, endPoint y: 204, distance: 103.6
click at [497, 204] on div at bounding box center [483, 142] width 108 height 239
click at [472, 72] on div at bounding box center [483, 142] width 108 height 239
click at [529, 58] on div at bounding box center [483, 142] width 108 height 239
click at [503, 240] on div at bounding box center [483, 142] width 108 height 239
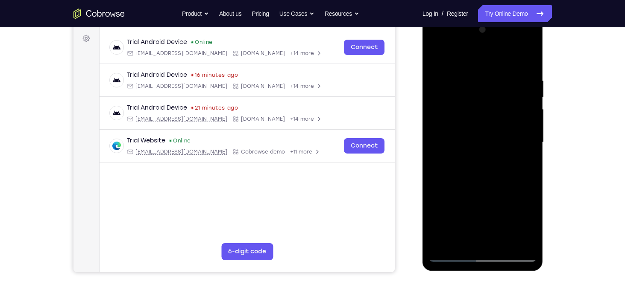
click at [480, 123] on div at bounding box center [483, 142] width 108 height 239
click at [435, 60] on div at bounding box center [483, 142] width 108 height 239
click at [530, 96] on div at bounding box center [483, 142] width 108 height 239
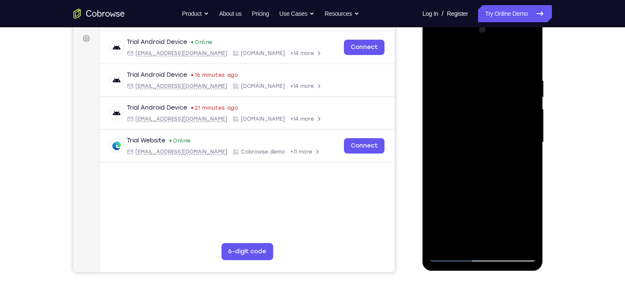
click at [508, 102] on div at bounding box center [483, 142] width 108 height 239
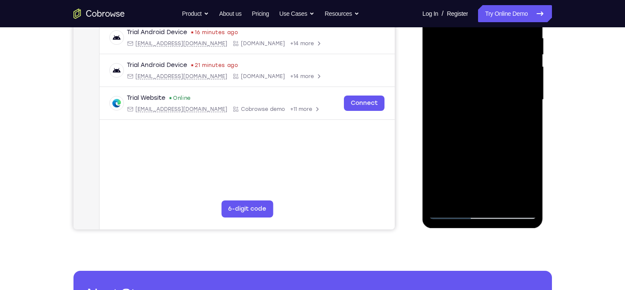
scroll to position [116, 0]
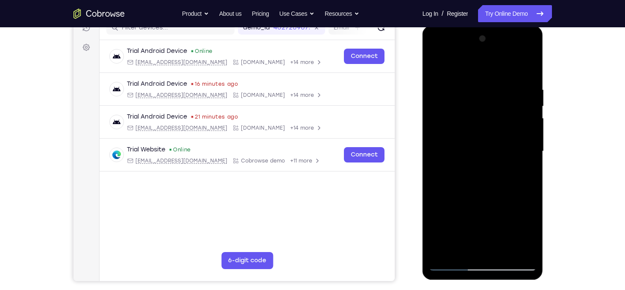
click at [439, 65] on div at bounding box center [483, 151] width 108 height 239
click at [460, 251] on div at bounding box center [483, 151] width 108 height 239
click at [467, 66] on div at bounding box center [483, 151] width 108 height 239
click at [444, 88] on div at bounding box center [483, 151] width 108 height 239
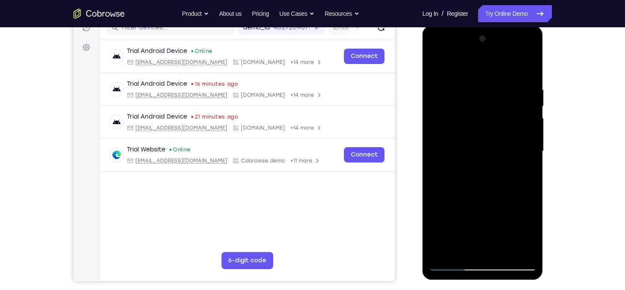
click at [436, 122] on div at bounding box center [483, 151] width 108 height 239
click at [515, 127] on div at bounding box center [483, 151] width 108 height 239
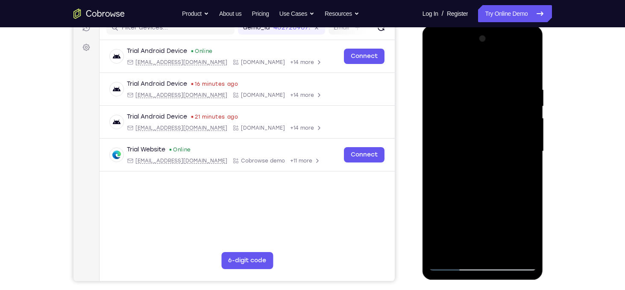
click at [522, 72] on div at bounding box center [483, 151] width 108 height 239
click at [441, 118] on div at bounding box center [483, 151] width 108 height 239
click at [525, 70] on div at bounding box center [483, 151] width 108 height 239
click at [438, 121] on div at bounding box center [483, 151] width 108 height 239
click at [508, 117] on div at bounding box center [483, 151] width 108 height 239
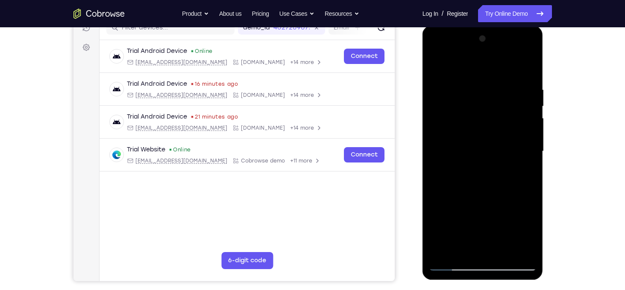
click at [524, 73] on div at bounding box center [483, 151] width 108 height 239
click at [453, 120] on div at bounding box center [483, 151] width 108 height 239
drag, startPoint x: 468, startPoint y: 170, endPoint x: 487, endPoint y: 104, distance: 69.0
click at [487, 104] on div at bounding box center [483, 151] width 108 height 239
drag, startPoint x: 477, startPoint y: 203, endPoint x: 502, endPoint y: 132, distance: 75.5
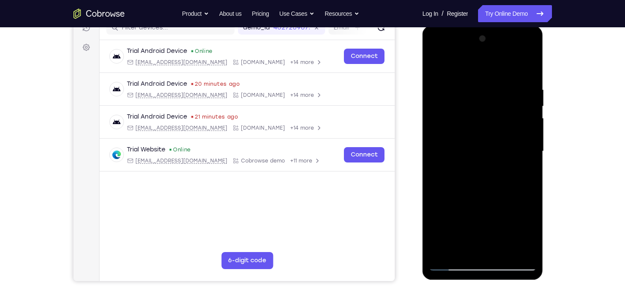
click at [502, 132] on div at bounding box center [483, 151] width 108 height 239
drag, startPoint x: 482, startPoint y: 211, endPoint x: 486, endPoint y: 120, distance: 91.9
click at [486, 120] on div at bounding box center [483, 151] width 108 height 239
drag, startPoint x: 479, startPoint y: 201, endPoint x: 492, endPoint y: 137, distance: 65.8
click at [492, 137] on div at bounding box center [483, 151] width 108 height 239
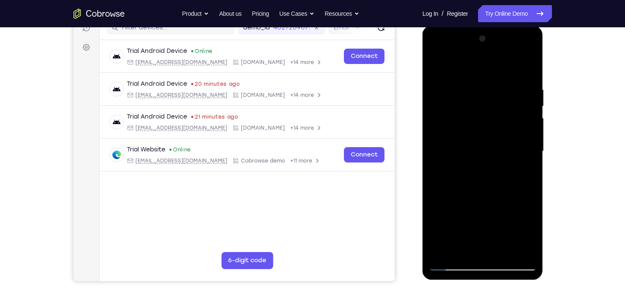
drag, startPoint x: 481, startPoint y: 215, endPoint x: 496, endPoint y: 144, distance: 72.5
click at [496, 144] on div at bounding box center [483, 151] width 108 height 239
drag, startPoint x: 485, startPoint y: 193, endPoint x: 501, endPoint y: 128, distance: 66.4
click at [501, 128] on div at bounding box center [483, 151] width 108 height 239
drag, startPoint x: 482, startPoint y: 201, endPoint x: 500, endPoint y: 131, distance: 72.5
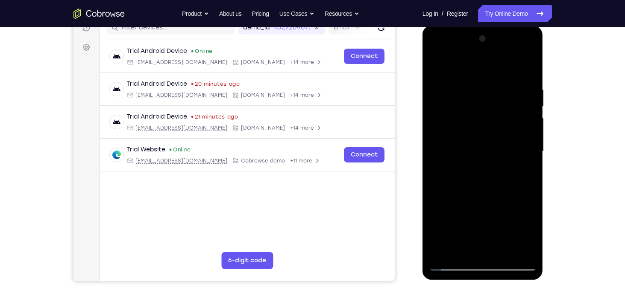
click at [500, 131] on div at bounding box center [483, 151] width 108 height 239
drag, startPoint x: 500, startPoint y: 131, endPoint x: 497, endPoint y: 248, distance: 117.9
click at [497, 248] on div at bounding box center [483, 151] width 108 height 239
drag, startPoint x: 481, startPoint y: 114, endPoint x: 485, endPoint y: 226, distance: 112.4
click at [485, 226] on div at bounding box center [483, 151] width 108 height 239
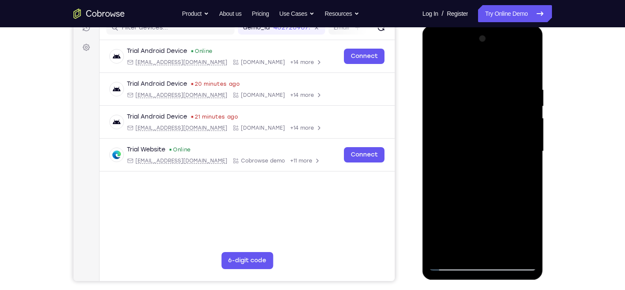
drag, startPoint x: 485, startPoint y: 112, endPoint x: 495, endPoint y: 208, distance: 96.7
click at [495, 208] on div at bounding box center [483, 151] width 108 height 239
drag, startPoint x: 507, startPoint y: 129, endPoint x: 506, endPoint y: 227, distance: 98.6
click at [506, 227] on div at bounding box center [483, 151] width 108 height 239
drag, startPoint x: 478, startPoint y: 143, endPoint x: 479, endPoint y: 217, distance: 74.3
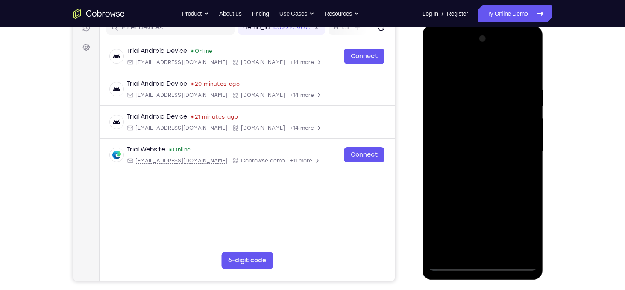
click at [479, 217] on div at bounding box center [483, 151] width 108 height 239
click at [443, 121] on div at bounding box center [483, 151] width 108 height 239
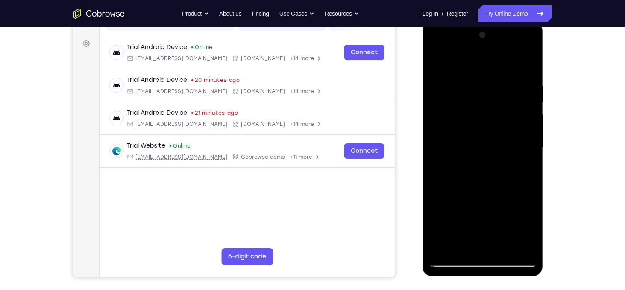
scroll to position [120, 0]
drag, startPoint x: 521, startPoint y: 122, endPoint x: 483, endPoint y: 139, distance: 41.5
click at [483, 139] on div at bounding box center [483, 147] width 108 height 239
click at [521, 98] on div at bounding box center [483, 147] width 108 height 239
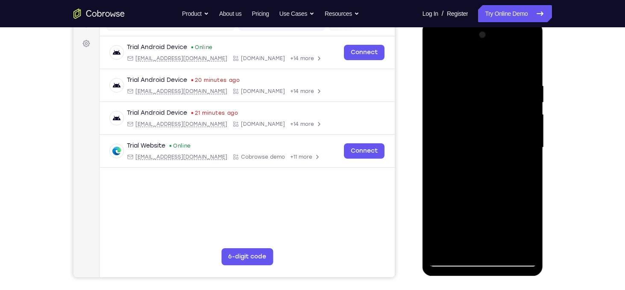
click at [521, 98] on div at bounding box center [483, 147] width 108 height 239
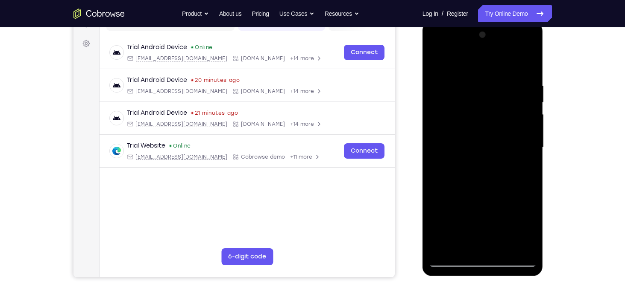
click at [521, 98] on div at bounding box center [483, 147] width 108 height 239
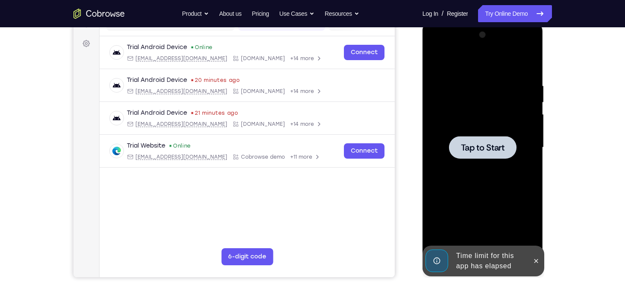
click at [494, 134] on div at bounding box center [483, 147] width 108 height 239
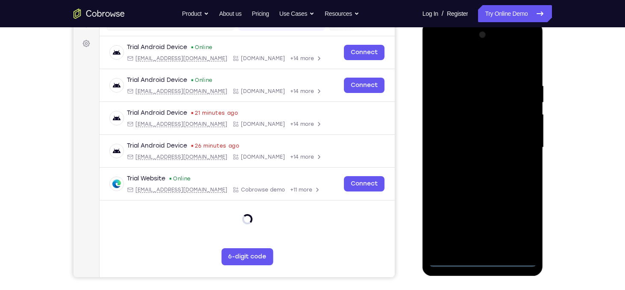
scroll to position [137, 0]
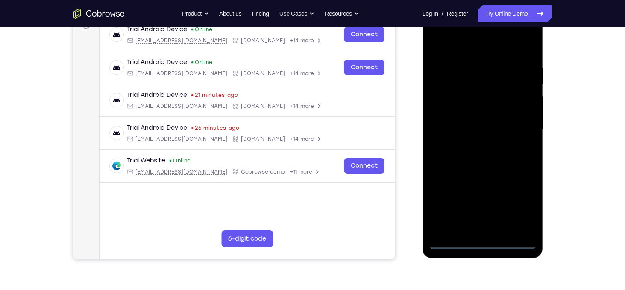
click at [484, 239] on div at bounding box center [483, 129] width 108 height 239
click at [482, 240] on div at bounding box center [483, 129] width 108 height 239
click at [482, 244] on div at bounding box center [483, 129] width 108 height 239
click at [518, 210] on div at bounding box center [483, 129] width 108 height 239
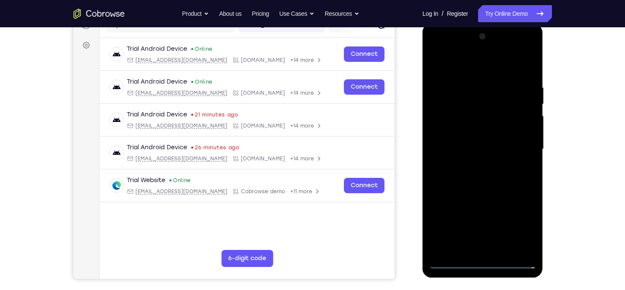
click at [483, 64] on div at bounding box center [483, 149] width 108 height 239
click at [517, 149] on div at bounding box center [483, 149] width 108 height 239
click at [475, 168] on div at bounding box center [483, 149] width 108 height 239
click at [476, 129] on div at bounding box center [483, 149] width 108 height 239
click at [465, 144] on div at bounding box center [483, 149] width 108 height 239
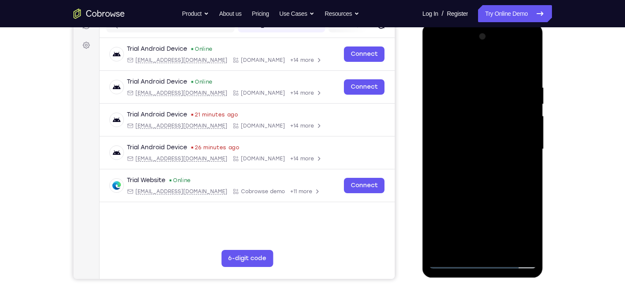
click at [477, 129] on div at bounding box center [483, 149] width 108 height 239
drag, startPoint x: 482, startPoint y: 72, endPoint x: 490, endPoint y: 50, distance: 23.8
click at [490, 50] on div at bounding box center [483, 149] width 108 height 239
click at [463, 248] on div at bounding box center [483, 149] width 108 height 239
click at [467, 64] on div at bounding box center [483, 149] width 108 height 239
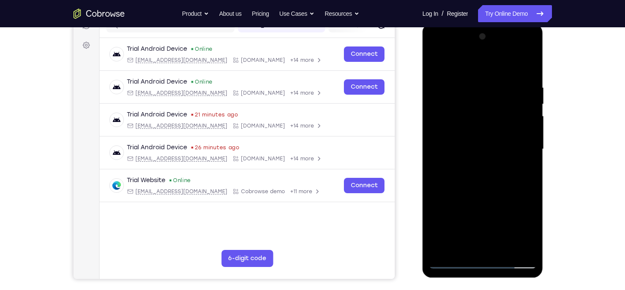
click at [460, 89] on div at bounding box center [483, 149] width 108 height 239
click at [453, 137] on div at bounding box center [483, 149] width 108 height 239
click at [525, 116] on div at bounding box center [483, 149] width 108 height 239
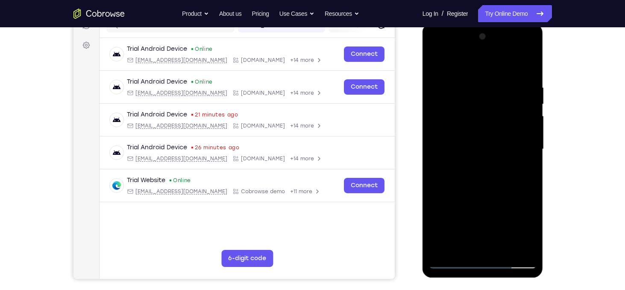
click at [525, 116] on div at bounding box center [483, 149] width 108 height 239
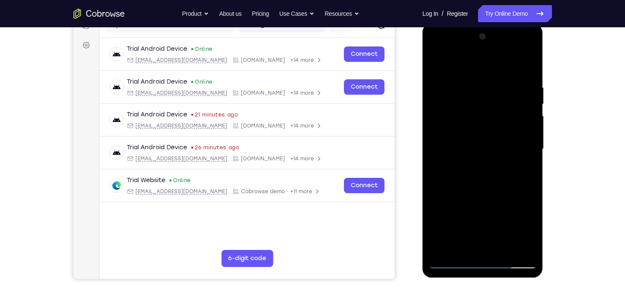
click at [525, 116] on div at bounding box center [483, 149] width 108 height 239
click at [452, 117] on div at bounding box center [483, 149] width 108 height 239
click at [453, 117] on div at bounding box center [483, 149] width 108 height 239
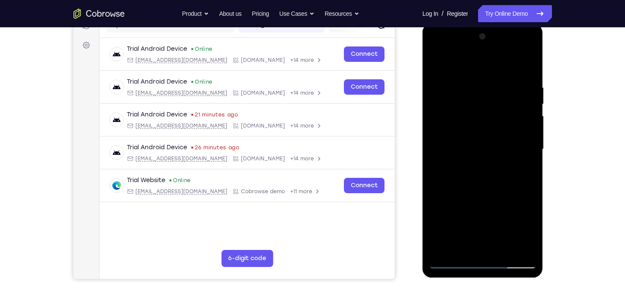
click at [446, 117] on div at bounding box center [483, 149] width 108 height 239
click at [433, 115] on div at bounding box center [483, 149] width 108 height 239
click at [473, 101] on div at bounding box center [483, 149] width 108 height 239
click at [493, 82] on div at bounding box center [483, 149] width 108 height 239
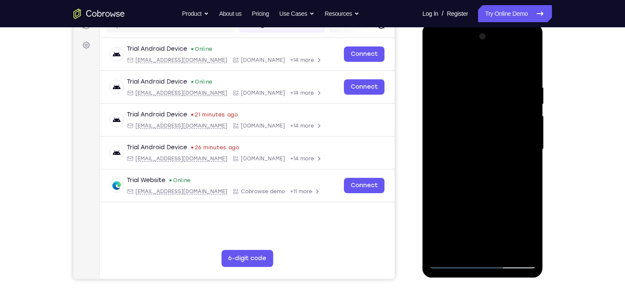
click at [493, 82] on div at bounding box center [483, 149] width 108 height 239
click at [510, 106] on div at bounding box center [483, 149] width 108 height 239
click at [509, 122] on div at bounding box center [483, 149] width 108 height 239
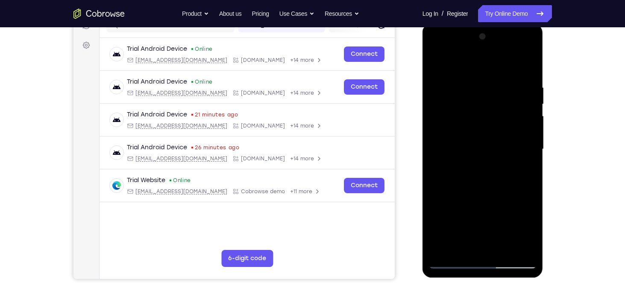
click at [509, 122] on div at bounding box center [483, 149] width 108 height 239
click at [530, 36] on div at bounding box center [483, 149] width 108 height 239
click at [443, 247] on div at bounding box center [483, 149] width 108 height 239
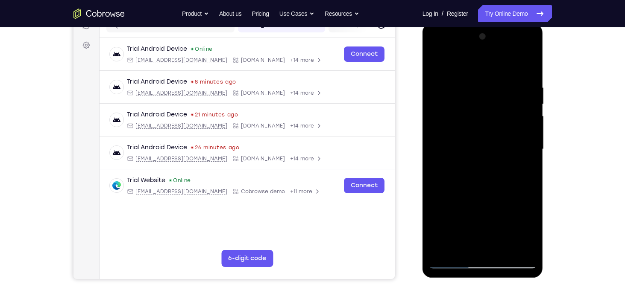
click at [501, 248] on div at bounding box center [483, 149] width 108 height 239
click at [502, 196] on div at bounding box center [483, 149] width 108 height 239
click at [437, 63] on div at bounding box center [483, 149] width 108 height 239
click at [470, 80] on div at bounding box center [483, 149] width 108 height 239
click at [530, 64] on div at bounding box center [483, 149] width 108 height 239
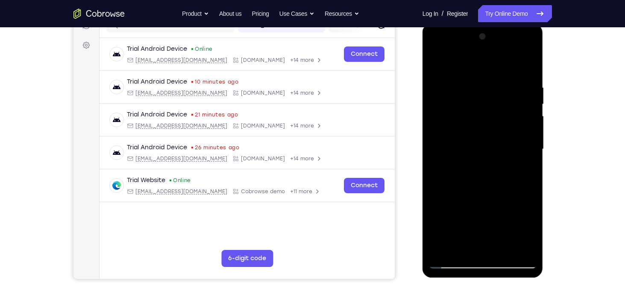
click at [458, 249] on div at bounding box center [483, 149] width 108 height 239
click at [479, 58] on div at bounding box center [483, 149] width 108 height 239
